Goal: Information Seeking & Learning: Learn about a topic

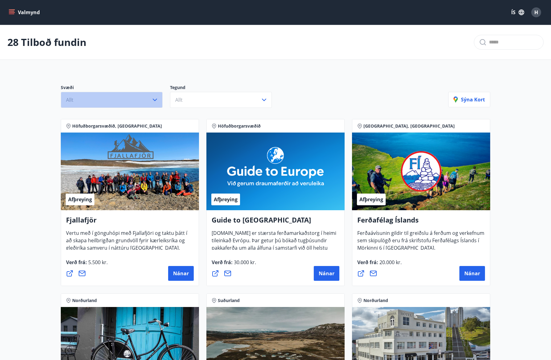
click at [158, 104] on button "Allt" at bounding box center [112, 100] width 102 height 16
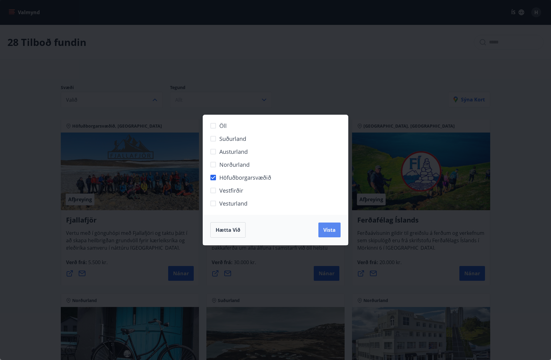
click at [329, 232] on span "Vista" at bounding box center [329, 230] width 12 height 7
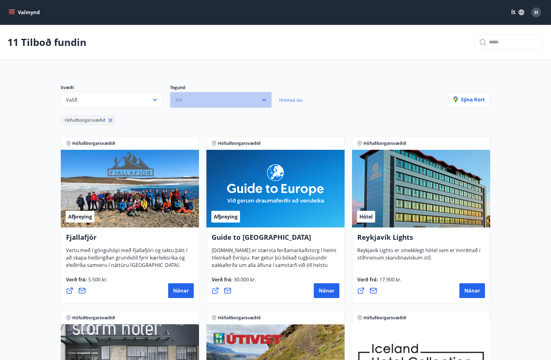
click at [263, 102] on icon "button" at bounding box center [263, 99] width 7 height 7
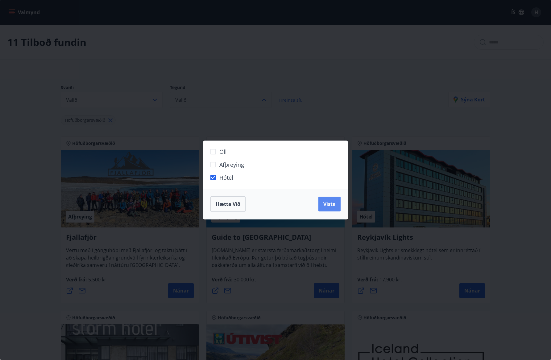
click at [327, 205] on span "Vista" at bounding box center [329, 204] width 12 height 7
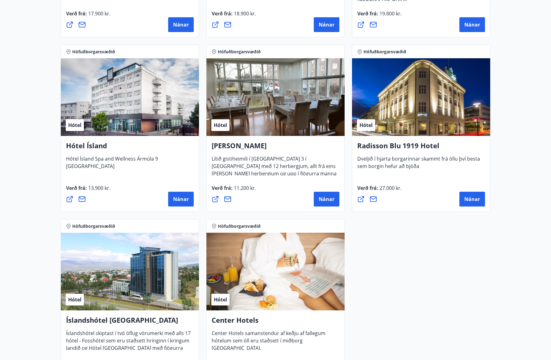
scroll to position [266, 0]
click at [328, 199] on span "Nánar" at bounding box center [326, 199] width 16 height 7
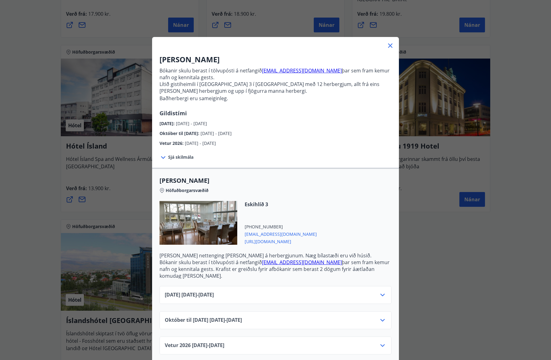
click at [164, 158] on icon at bounding box center [162, 157] width 7 height 7
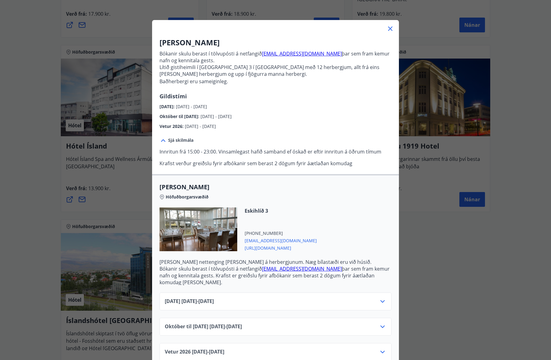
scroll to position [19, 0]
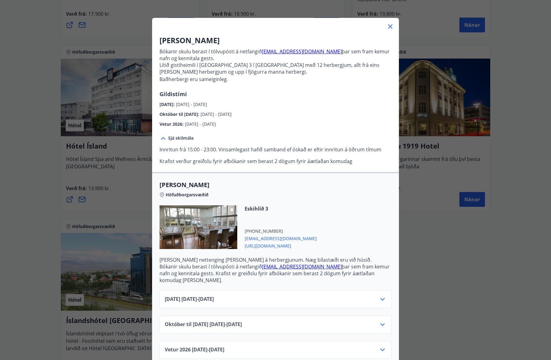
click at [381, 296] on icon at bounding box center [382, 299] width 7 height 7
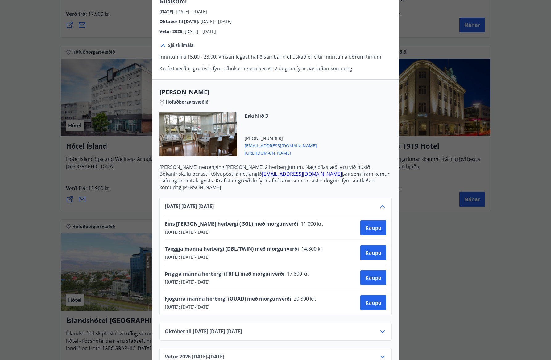
scroll to position [119, 0]
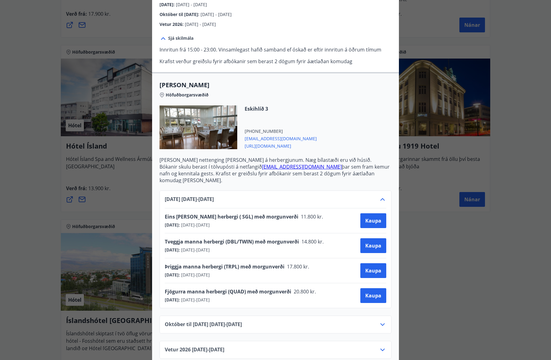
click at [268, 145] on span "[URL][DOMAIN_NAME]" at bounding box center [280, 145] width 72 height 7
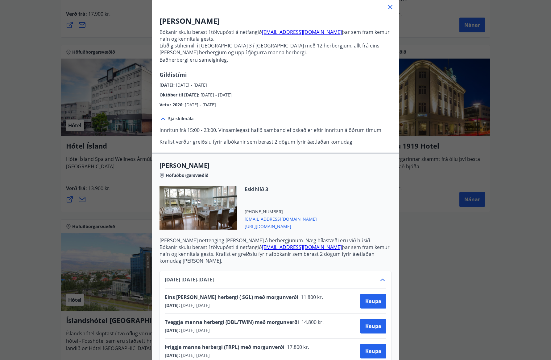
scroll to position [0, 0]
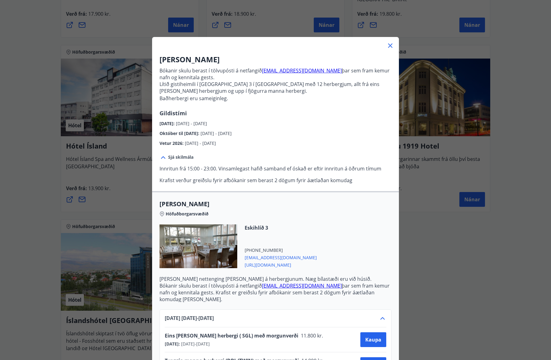
click at [390, 45] on icon at bounding box center [389, 45] width 7 height 7
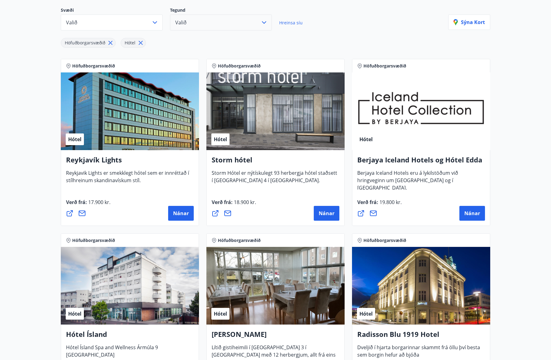
scroll to position [78, 0]
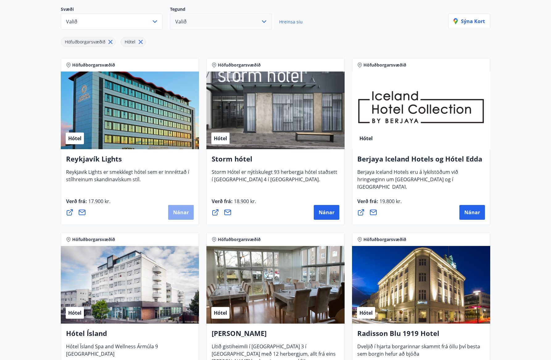
click at [178, 208] on button "Nánar" at bounding box center [181, 212] width 26 height 15
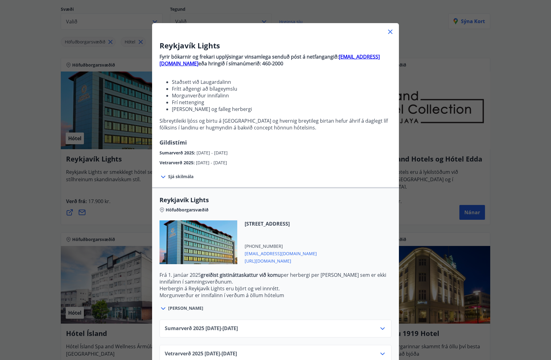
scroll to position [24, 0]
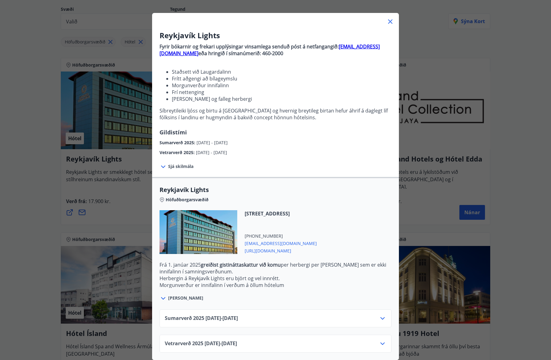
click at [170, 169] on span "Sjá skilmála" at bounding box center [180, 166] width 25 height 6
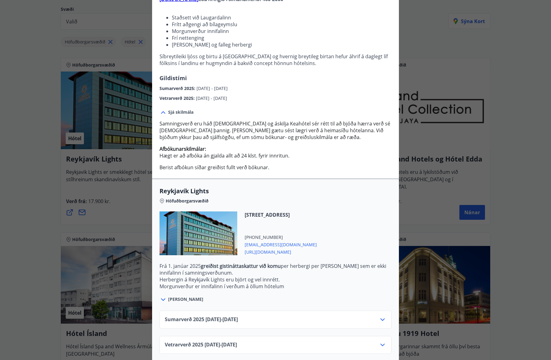
scroll to position [80, 0]
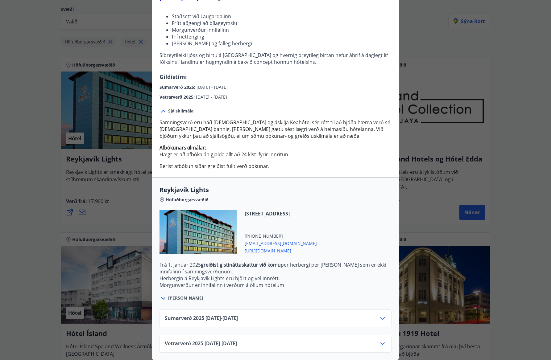
click at [166, 299] on icon at bounding box center [162, 298] width 7 height 7
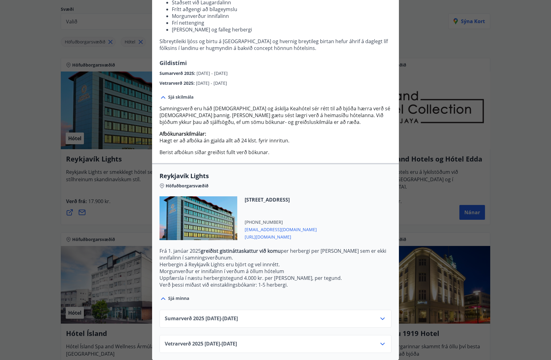
scroll to position [94, 0]
click at [380, 344] on icon at bounding box center [382, 343] width 7 height 7
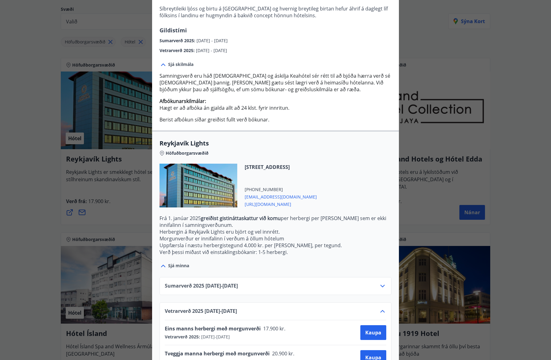
scroll to position [144, 0]
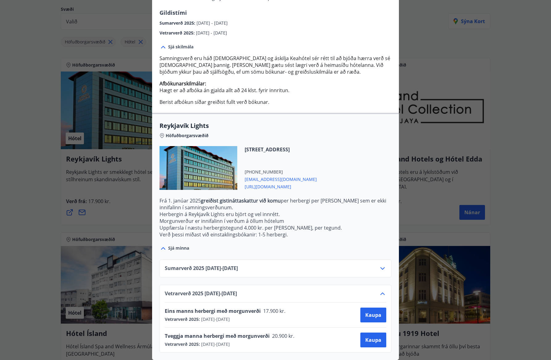
click at [382, 272] on div at bounding box center [382, 268] width 7 height 7
click at [382, 270] on icon at bounding box center [382, 268] width 7 height 7
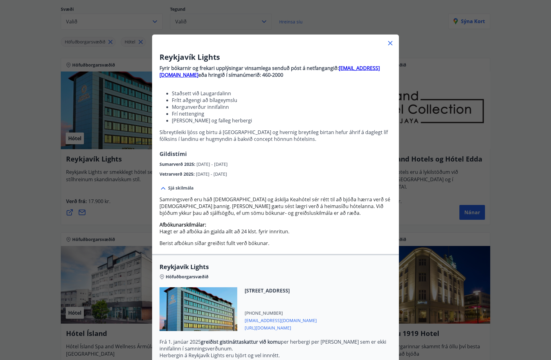
scroll to position [0, 0]
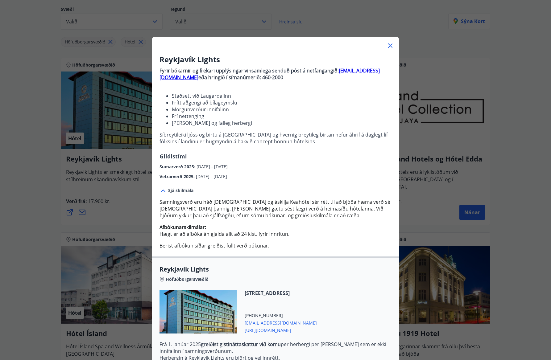
click at [388, 44] on icon at bounding box center [390, 45] width 4 height 4
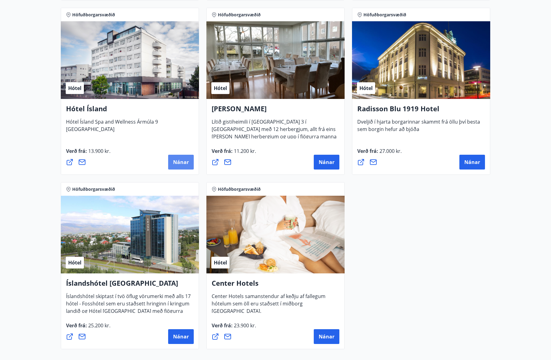
scroll to position [300, 0]
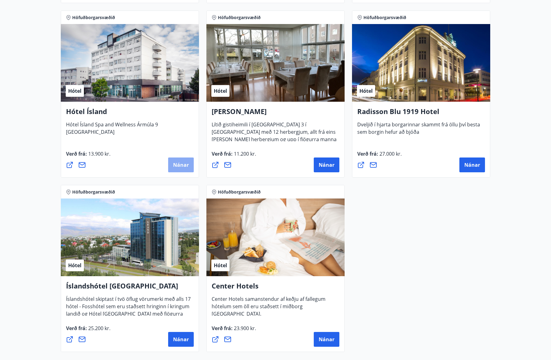
click at [182, 163] on span "Nánar" at bounding box center [181, 165] width 16 height 7
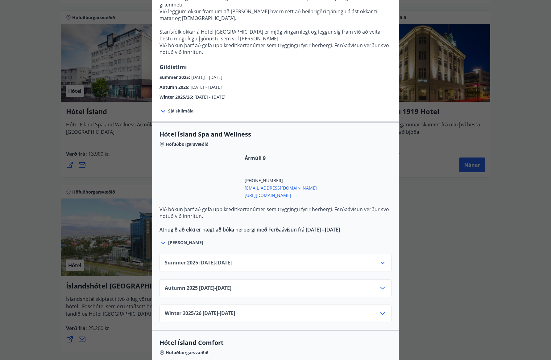
scroll to position [239, 0]
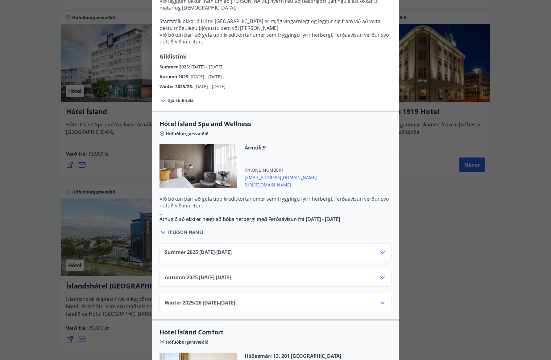
click at [382, 249] on icon at bounding box center [382, 252] width 7 height 7
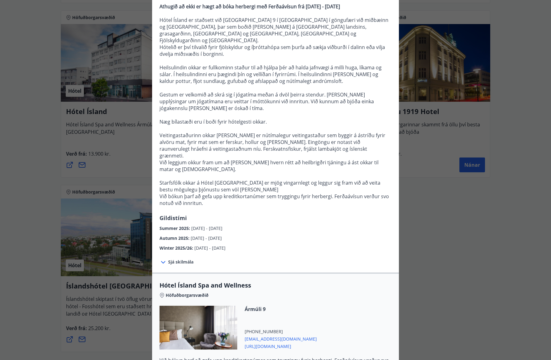
scroll to position [20, 0]
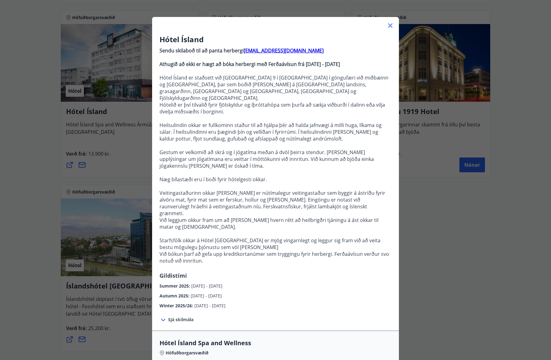
click at [391, 24] on icon at bounding box center [390, 25] width 4 height 4
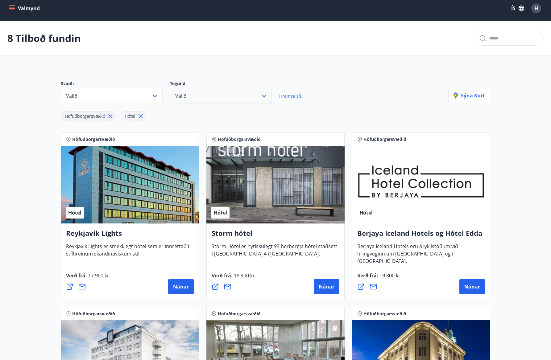
scroll to position [0, 0]
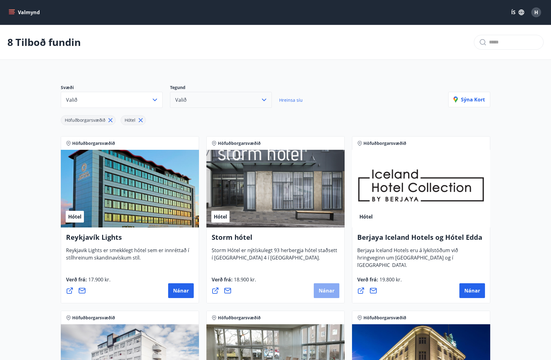
click at [326, 289] on span "Nánar" at bounding box center [326, 290] width 16 height 7
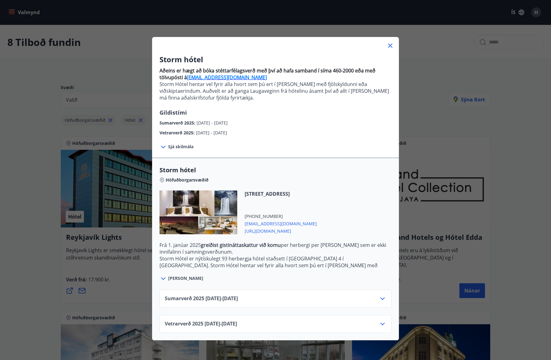
click at [381, 298] on icon at bounding box center [382, 298] width 4 height 2
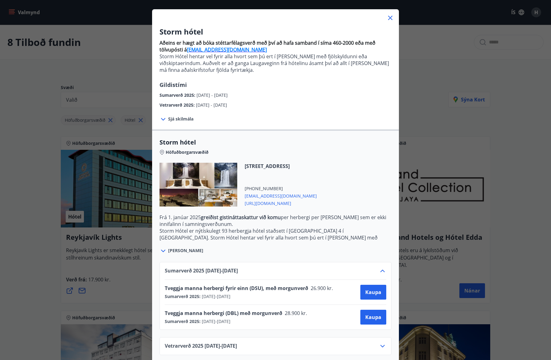
scroll to position [30, 0]
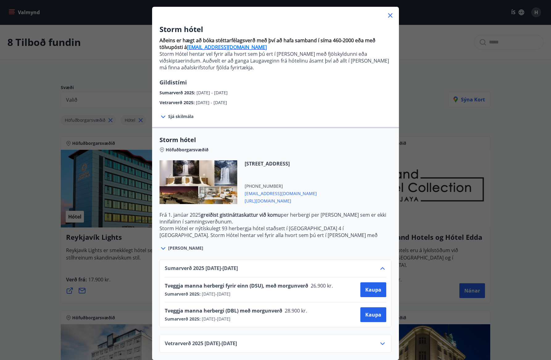
click at [389, 17] on icon at bounding box center [389, 15] width 7 height 7
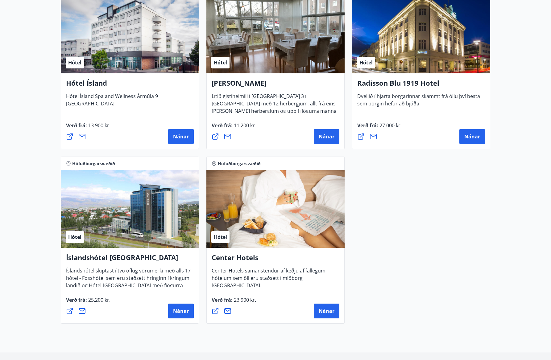
scroll to position [325, 0]
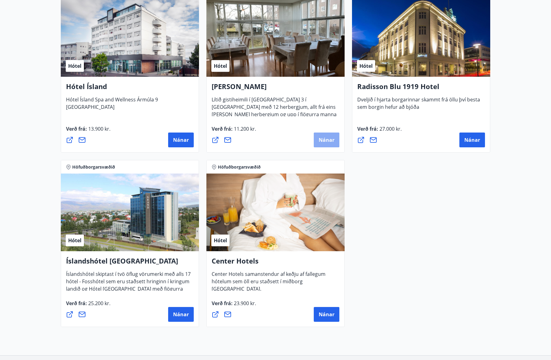
click at [328, 141] on span "Nánar" at bounding box center [326, 140] width 16 height 7
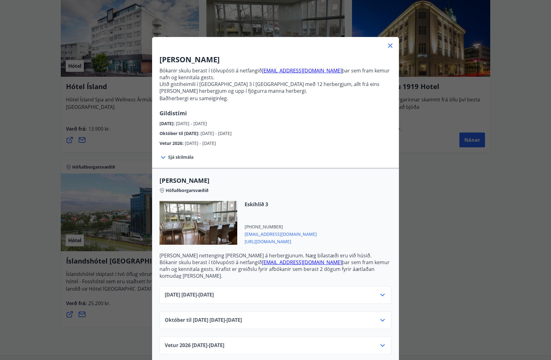
click at [382, 294] on icon at bounding box center [382, 295] width 4 height 2
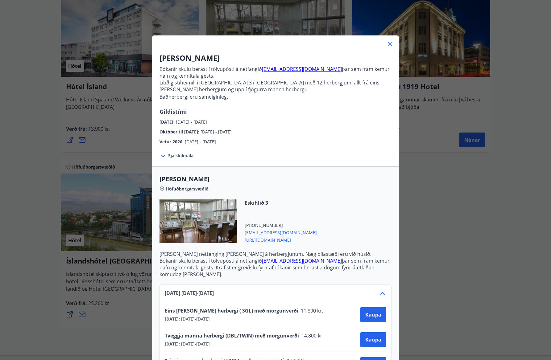
scroll to position [0, 0]
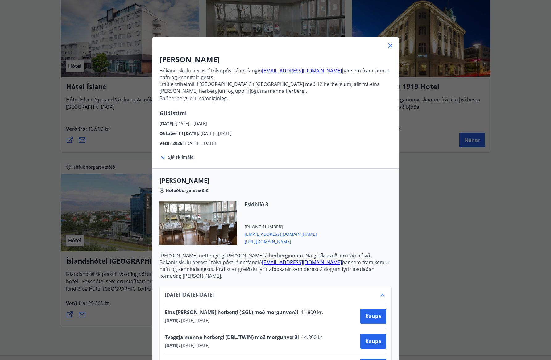
click at [267, 241] on span "[URL][DOMAIN_NAME]" at bounding box center [280, 240] width 72 height 7
click at [388, 46] on icon at bounding box center [389, 45] width 7 height 7
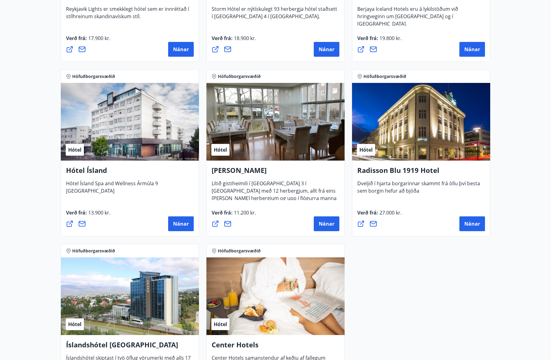
scroll to position [241, 0]
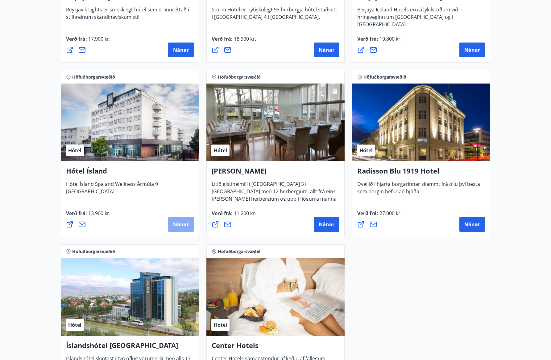
click at [183, 225] on span "Nánar" at bounding box center [181, 224] width 16 height 7
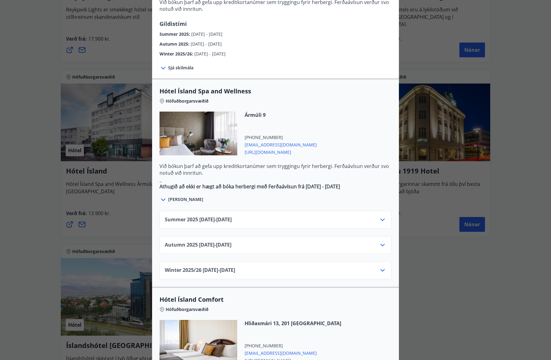
scroll to position [279, 0]
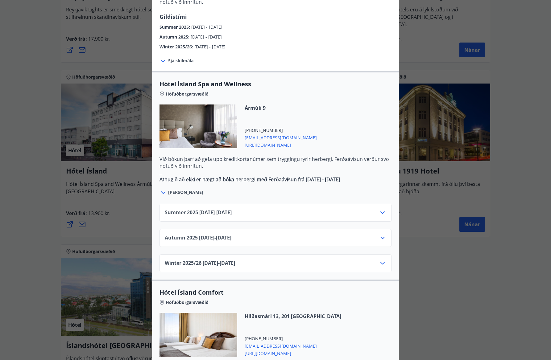
click at [376, 209] on div "Summer [PHONE_NUMBER][DATE] - [DATE]" at bounding box center [275, 215] width 221 height 12
click at [385, 209] on icon at bounding box center [382, 212] width 7 height 7
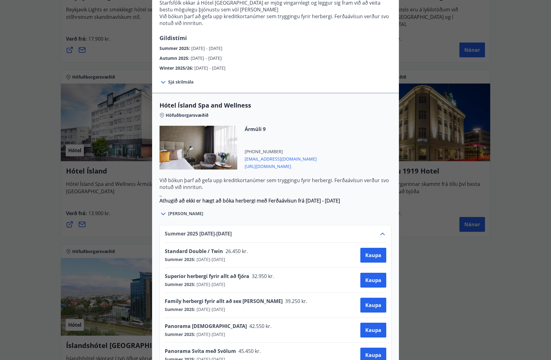
scroll to position [255, 0]
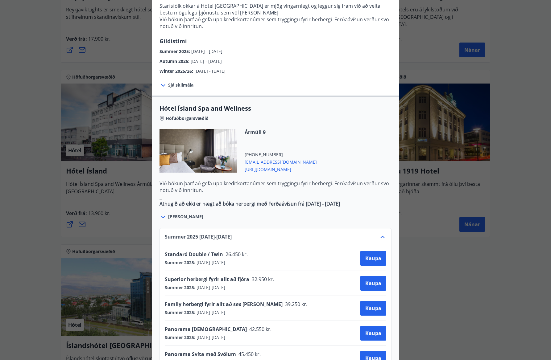
click at [164, 216] on icon at bounding box center [163, 217] width 4 height 2
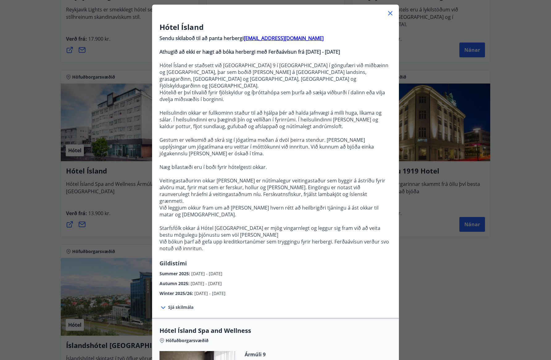
scroll to position [0, 0]
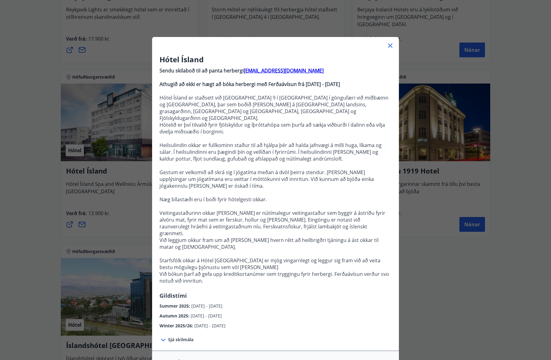
click at [389, 46] on icon at bounding box center [390, 45] width 4 height 4
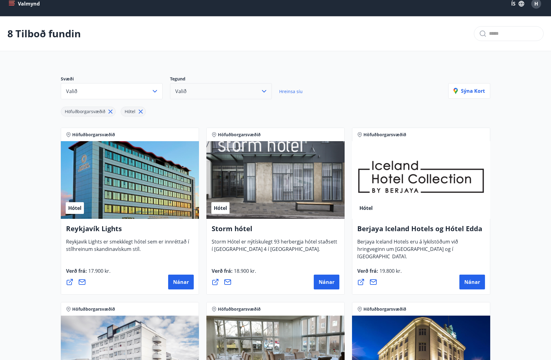
scroll to position [9, 0]
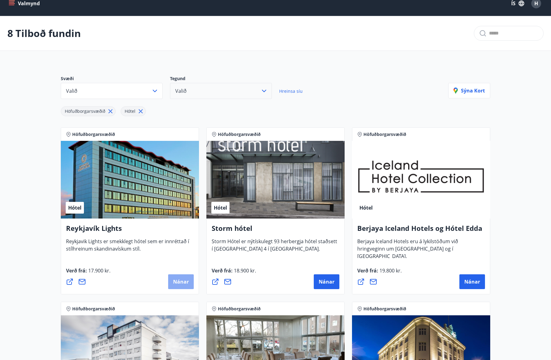
click at [180, 281] on span "Nánar" at bounding box center [181, 281] width 16 height 7
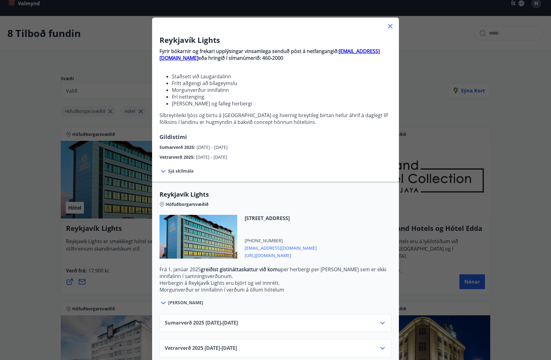
scroll to position [24, 0]
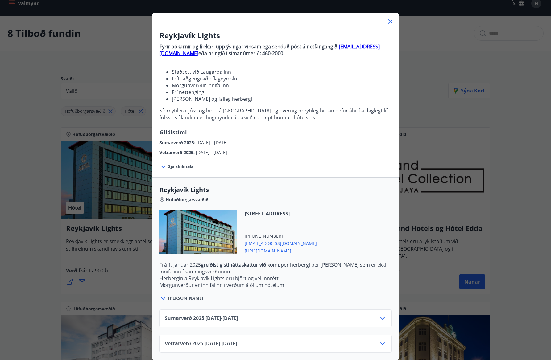
click at [275, 320] on div "Sumarverð [PHONE_NUMBER][DATE] - [DATE]" at bounding box center [275, 321] width 221 height 12
click at [385, 317] on icon at bounding box center [382, 318] width 7 height 7
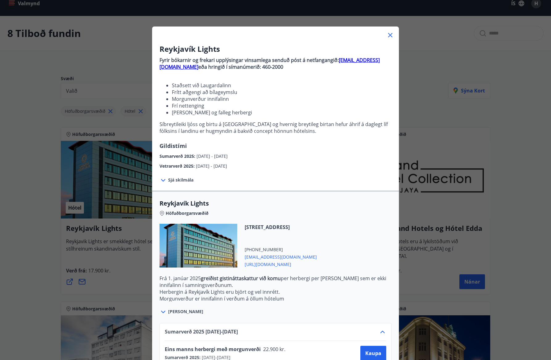
scroll to position [0, 0]
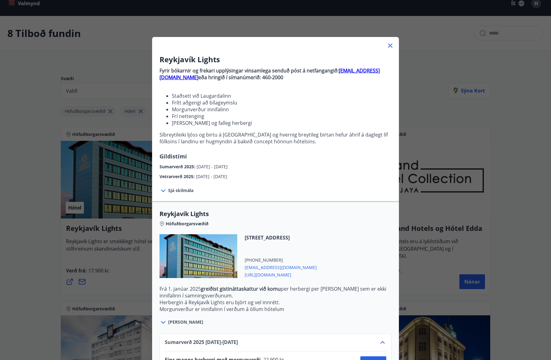
click at [165, 190] on icon at bounding box center [162, 190] width 7 height 7
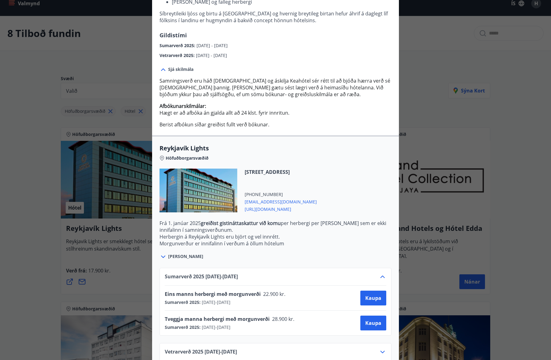
scroll to position [129, 0]
